Goal: Information Seeking & Learning: Learn about a topic

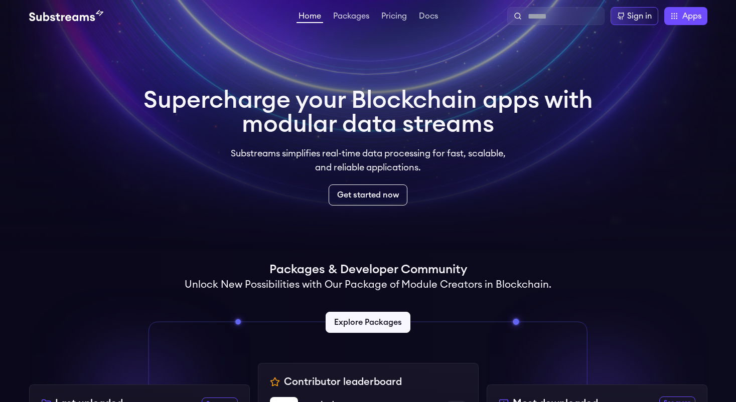
click at [411, 12] on ul "Home Packages Pricing Docs" at bounding box center [368, 16] width 143 height 12
click at [425, 15] on link "Docs" at bounding box center [428, 17] width 23 height 10
click at [647, 21] on div "Sign in" at bounding box center [639, 16] width 25 height 12
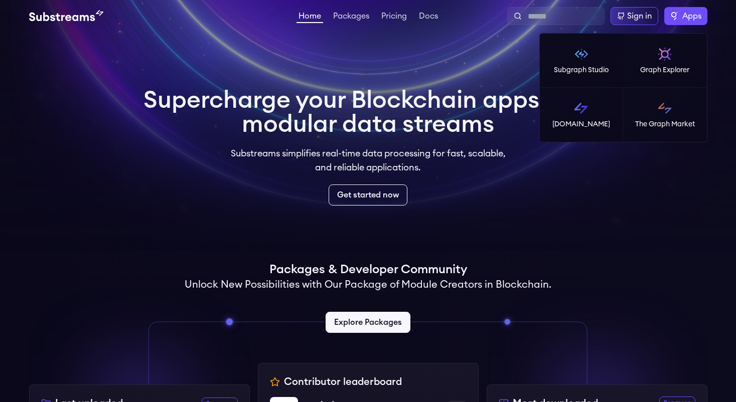
click at [683, 20] on span "Apps" at bounding box center [691, 16] width 19 height 12
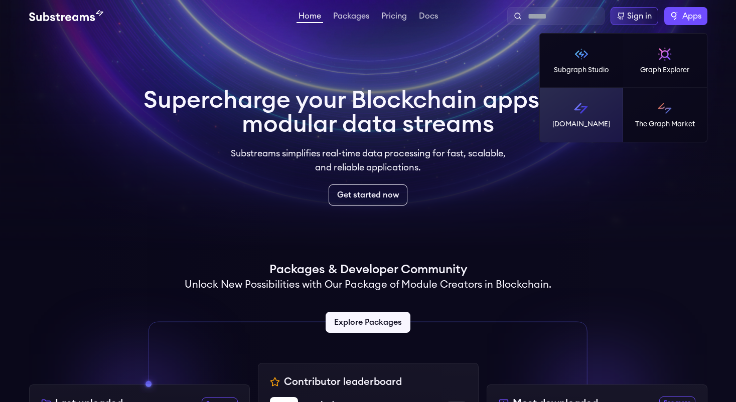
click at [566, 119] on p "[DOMAIN_NAME]" at bounding box center [581, 124] width 58 height 10
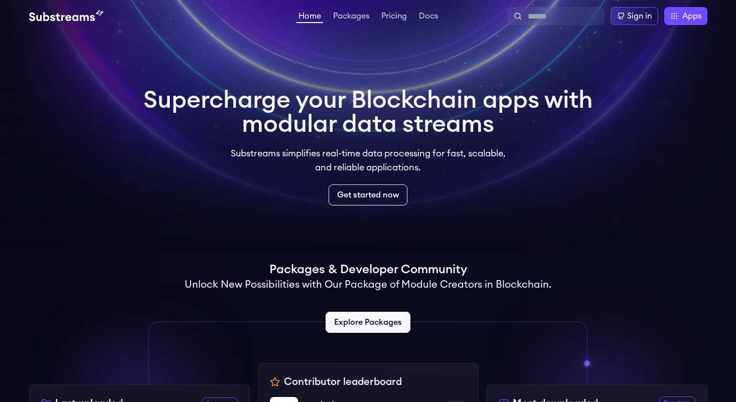
click at [457, 180] on div "Supercharge your Blockchain apps with modular data streams Substreams simplifie…" at bounding box center [368, 146] width 450 height 117
click at [389, 190] on link "Get started now" at bounding box center [368, 195] width 83 height 22
click at [342, 17] on link "Packages" at bounding box center [351, 17] width 40 height 10
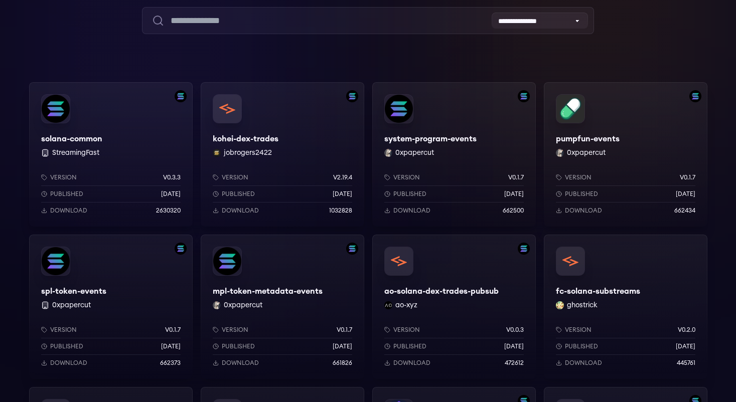
scroll to position [122, 0]
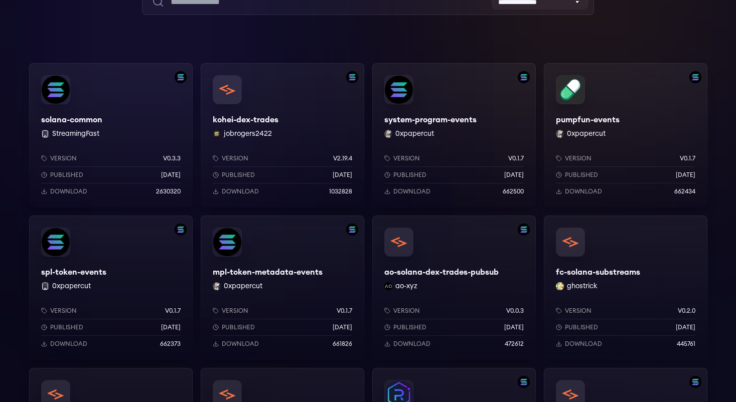
click at [102, 117] on div "solana-common StreamingFast Version v0.3.3 Published 6 months ago Download 2630…" at bounding box center [111, 135] width 164 height 144
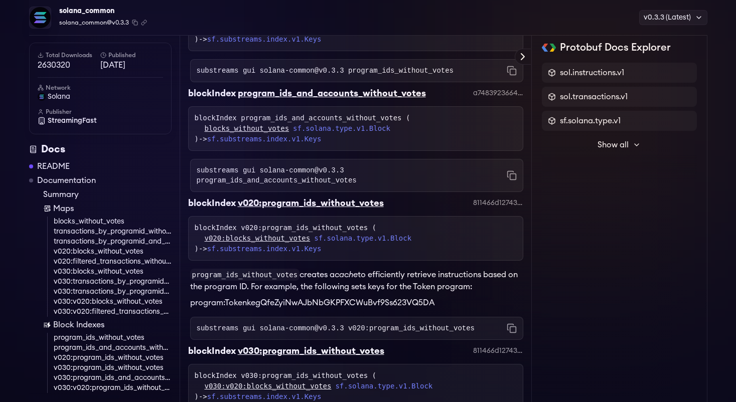
scroll to position [3559, 0]
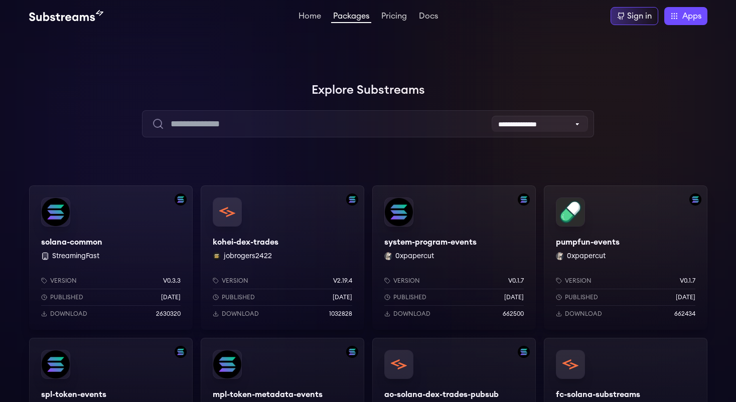
scroll to position [122, 0]
